Goal: Find specific page/section: Find specific page/section

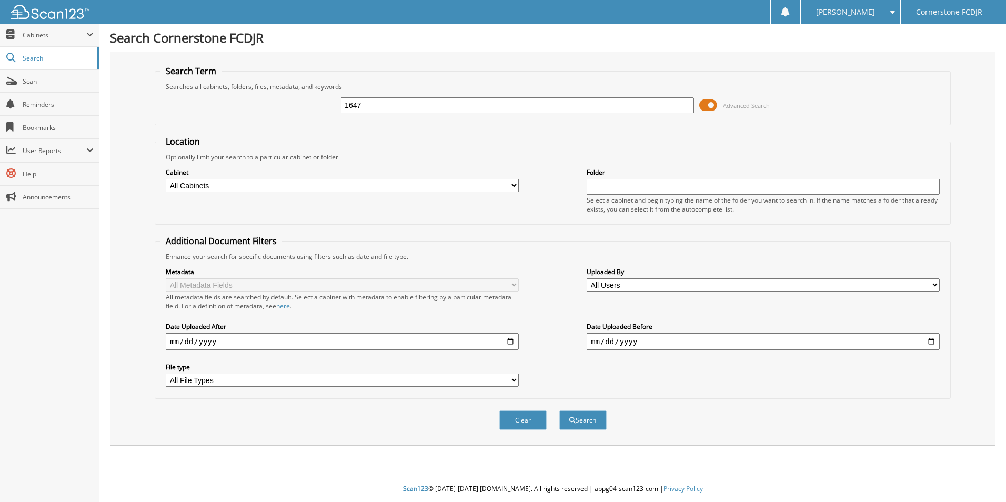
type input "16471851"
click at [597, 132] on form "Search Term Searches all cabinets, folders, files, metadata, and keywords 16471…" at bounding box center [553, 253] width 796 height 376
click at [602, 109] on input "16471851" at bounding box center [517, 105] width 353 height 16
click at [585, 427] on button "Search" at bounding box center [583, 420] width 47 height 19
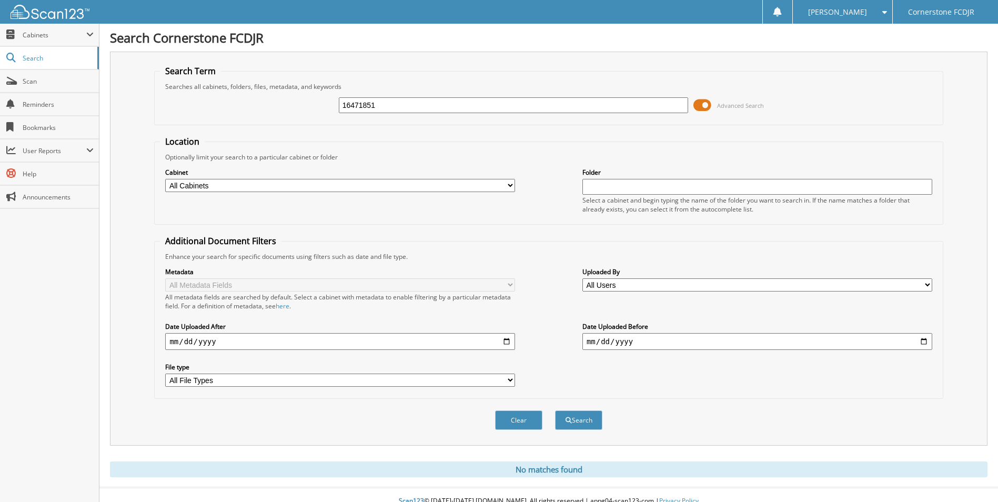
scroll to position [13, 0]
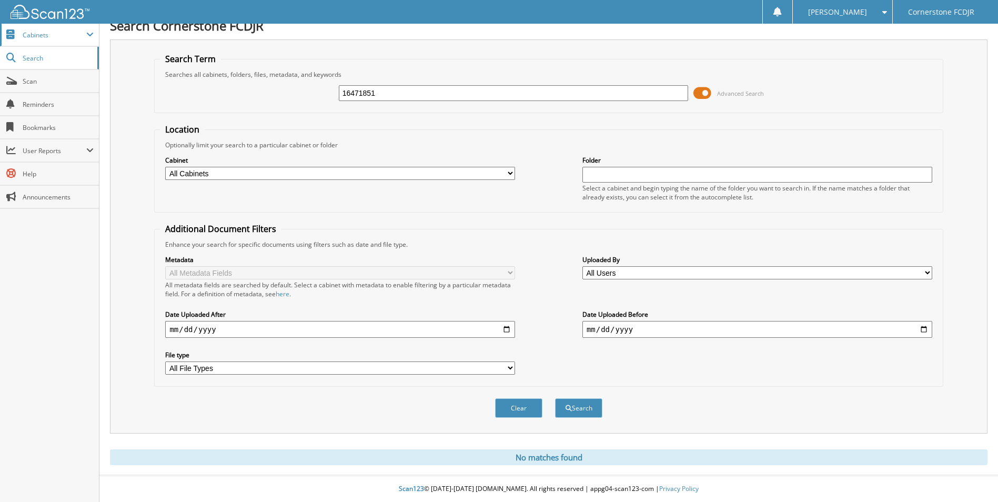
click at [51, 36] on span "Cabinets" at bounding box center [55, 35] width 64 height 9
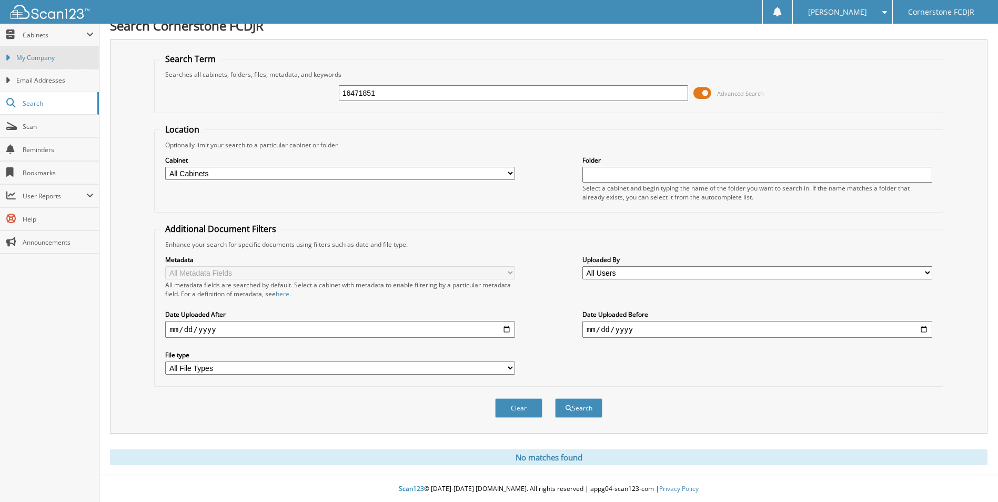
click at [38, 55] on span "My Company" at bounding box center [54, 57] width 77 height 9
